Goal: Find specific page/section: Find specific page/section

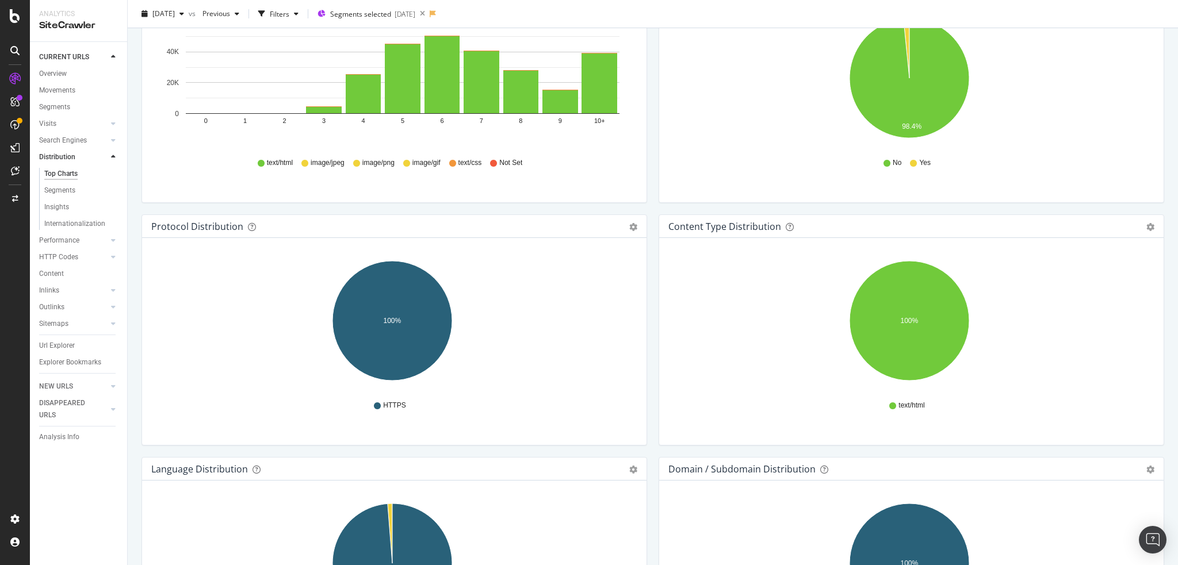
scroll to position [978, 0]
